Goal: Task Accomplishment & Management: Manage account settings

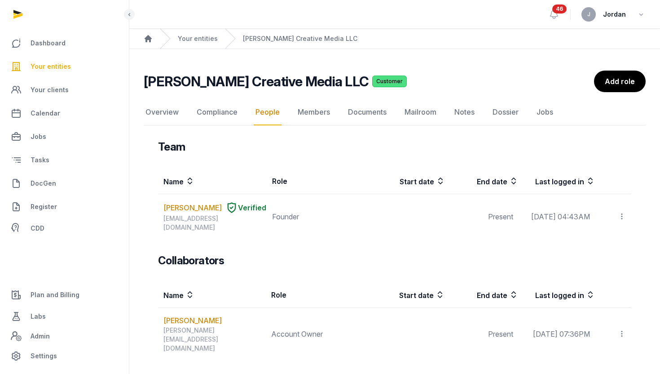
click at [66, 72] on link "Your entities" at bounding box center [64, 67] width 115 height 22
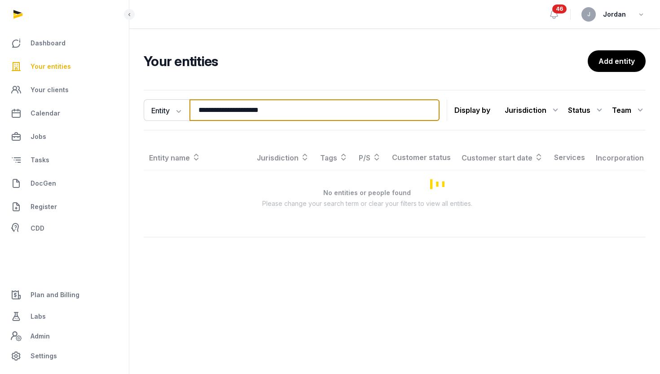
click at [228, 119] on input "**********" at bounding box center [314, 110] width 250 height 22
click at [227, 119] on input "**********" at bounding box center [314, 110] width 250 height 22
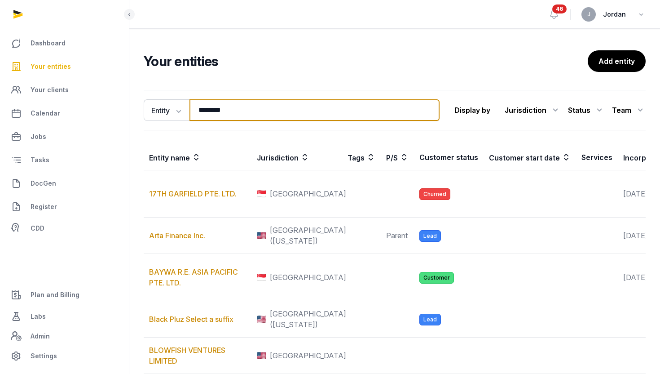
type input "**********"
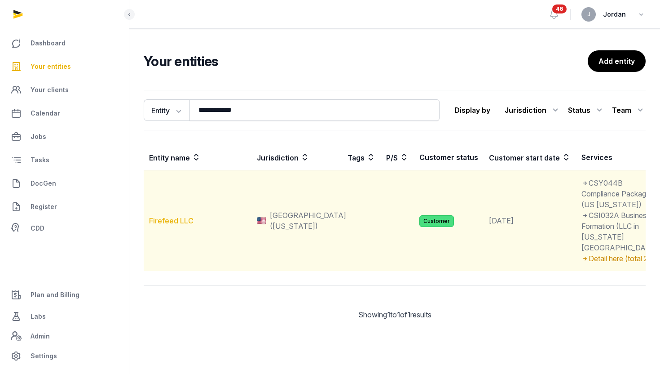
click at [172, 225] on link "Firefeed LLC" at bounding box center [171, 220] width 44 height 9
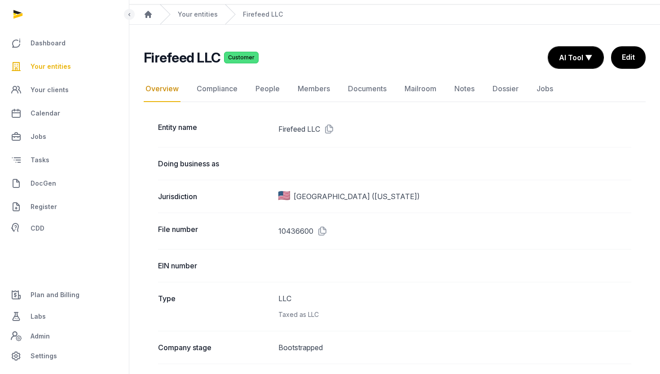
scroll to position [27, 0]
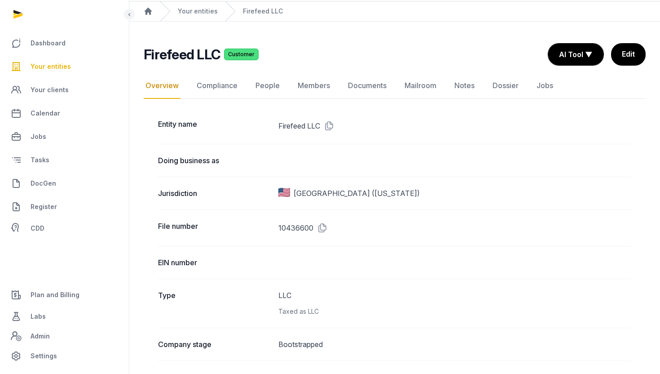
click at [303, 277] on div "EIN number" at bounding box center [394, 262] width 473 height 33
click at [303, 270] on div "EIN number" at bounding box center [394, 262] width 473 height 33
click at [378, 88] on link "Documents" at bounding box center [367, 86] width 42 height 26
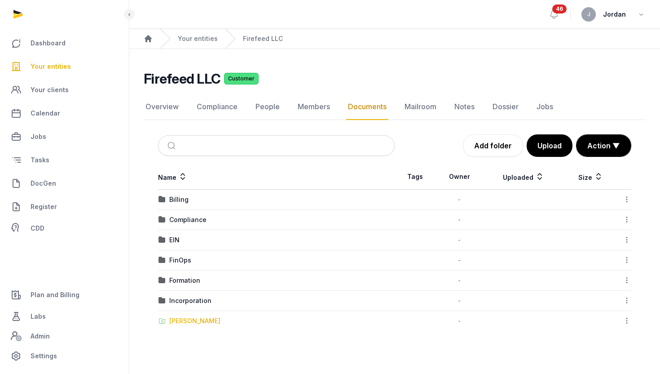
click at [210, 321] on div "[PERSON_NAME]" at bounding box center [194, 320] width 51 height 9
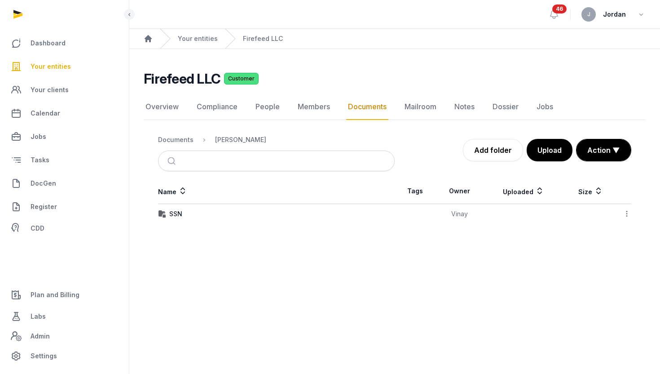
click at [282, 215] on div "SSN" at bounding box center [277, 213] width 236 height 9
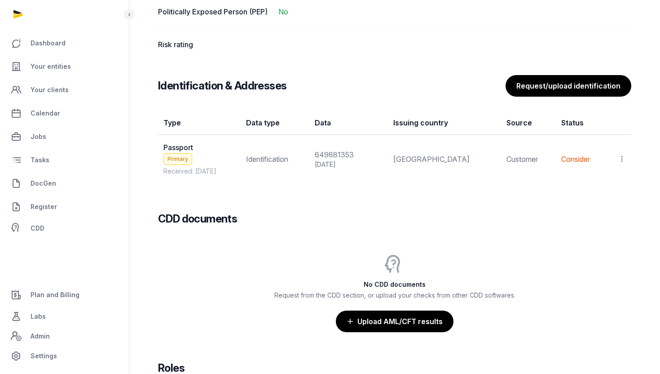
scroll to position [686, 0]
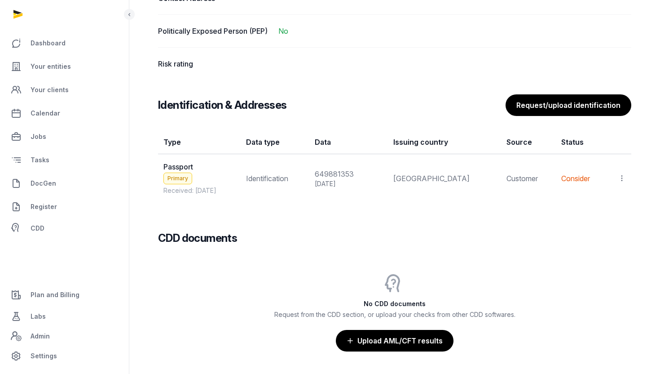
click at [623, 180] on icon at bounding box center [622, 177] width 8 height 9
click at [599, 201] on div "View" at bounding box center [582, 203] width 87 height 18
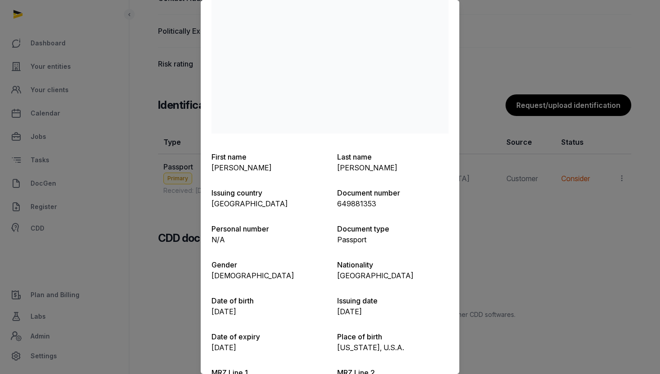
scroll to position [0, 0]
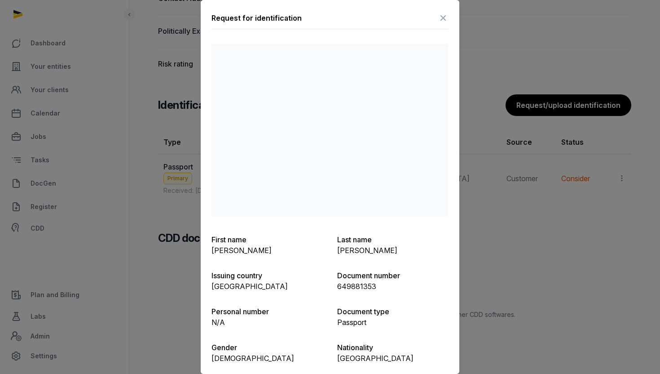
click at [528, 201] on div at bounding box center [330, 187] width 660 height 374
click at [442, 16] on icon at bounding box center [443, 18] width 11 height 14
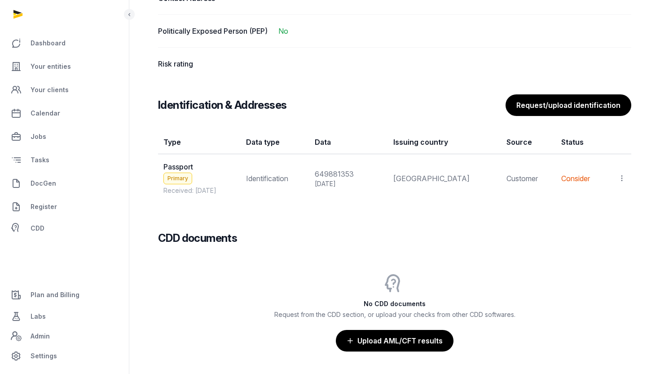
click at [621, 173] on icon at bounding box center [622, 177] width 8 height 9
click at [580, 221] on span "Populate Information" at bounding box center [582, 220] width 69 height 9
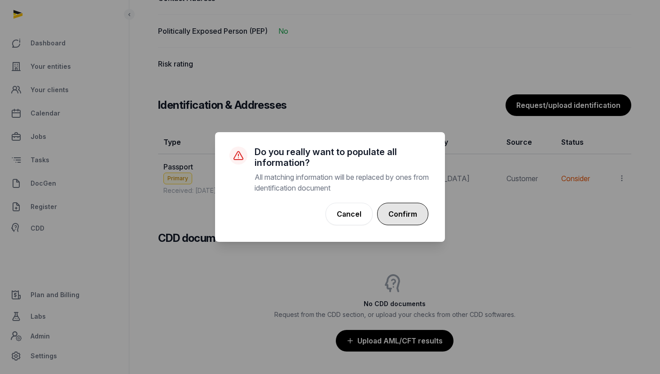
click at [408, 205] on button "Confirm" at bounding box center [402, 214] width 51 height 22
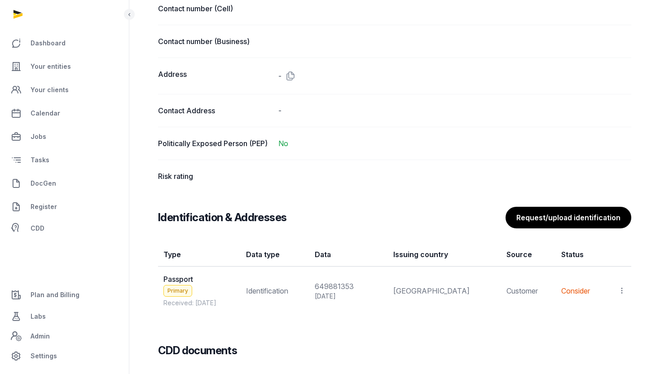
scroll to position [586, 0]
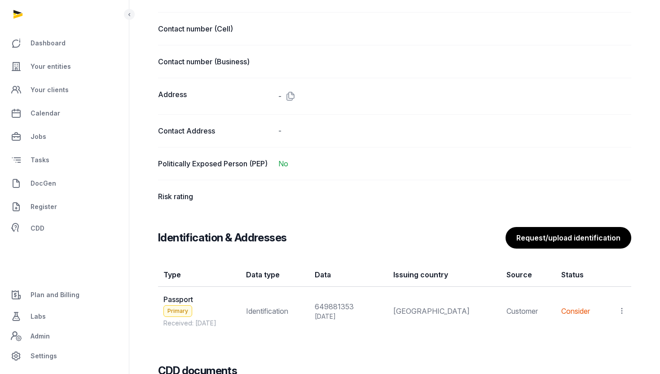
click at [293, 189] on div "Risk rating" at bounding box center [394, 196] width 473 height 33
click at [278, 198] on div "Risk rating" at bounding box center [394, 196] width 473 height 33
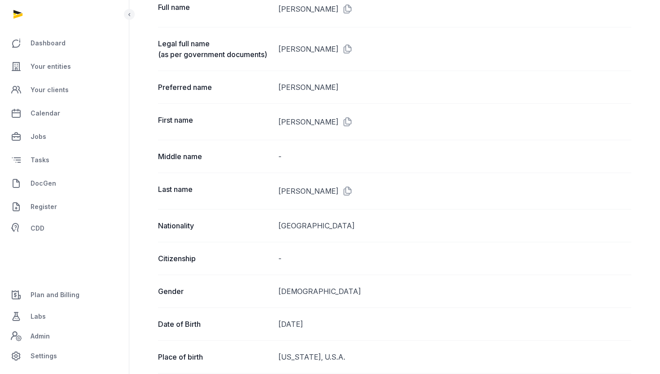
scroll to position [0, 0]
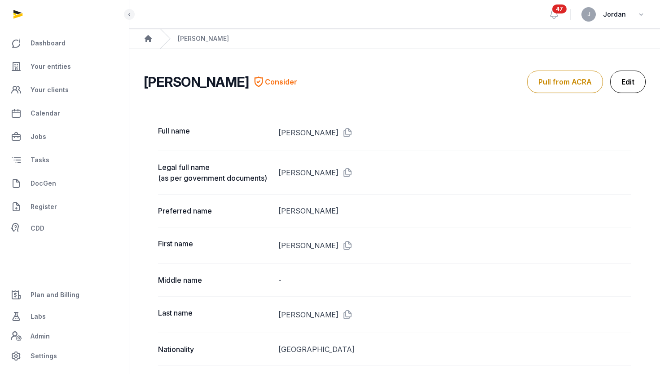
click at [623, 83] on link "Edit" at bounding box center [627, 81] width 35 height 22
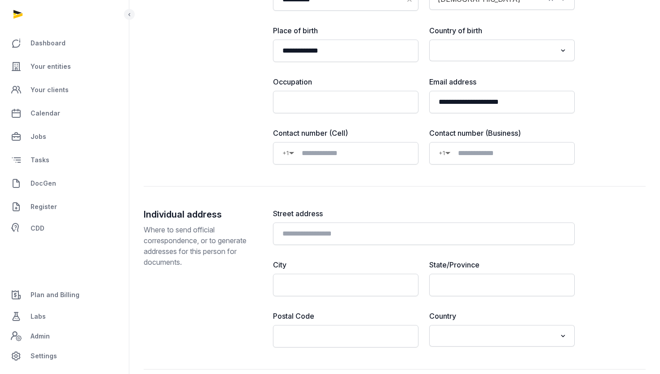
scroll to position [735, 0]
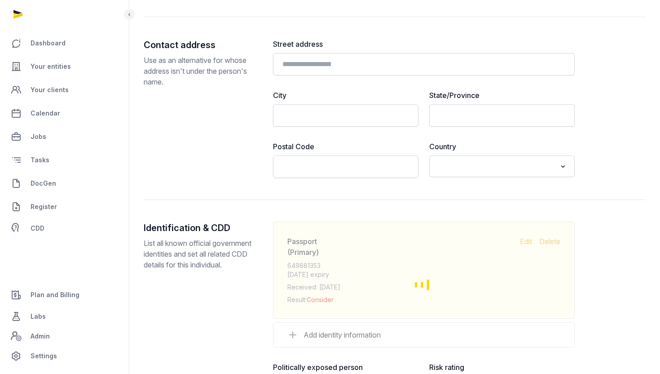
click at [485, 276] on p "Jul 09, 2029 expiry" at bounding box center [403, 274] width 233 height 9
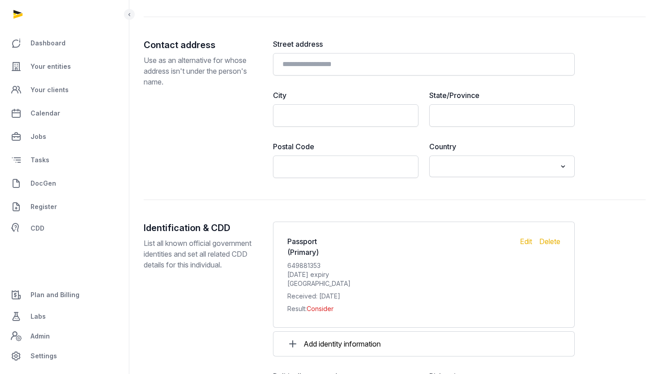
scroll to position [845, 0]
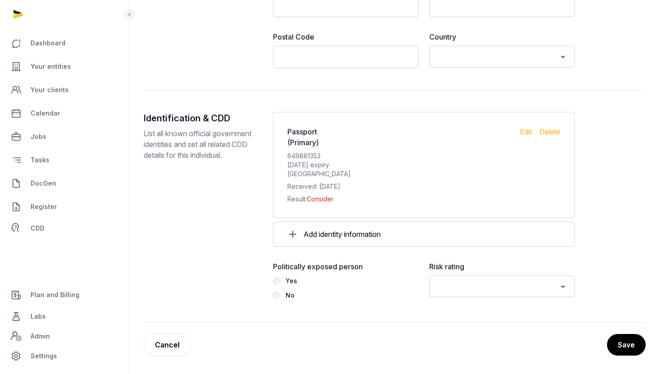
click at [509, 291] on input "Search for option" at bounding box center [496, 286] width 122 height 13
click at [486, 329] on li "Low" at bounding box center [502, 331] width 145 height 13
click at [622, 335] on button "Save" at bounding box center [626, 344] width 40 height 22
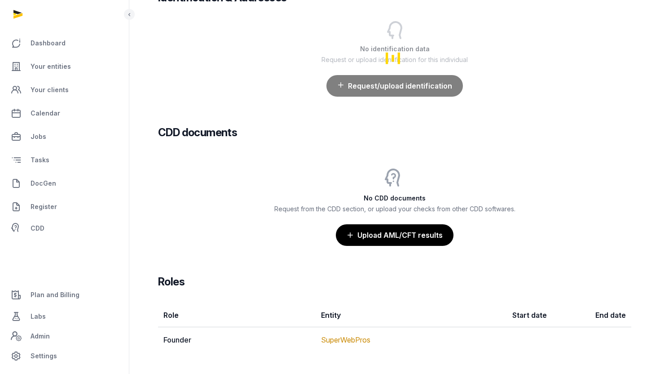
scroll to position [824, 0]
